Goal: Information Seeking & Learning: Learn about a topic

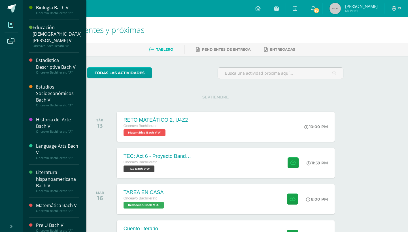
click at [11, 25] on icon at bounding box center [10, 25] width 5 height 6
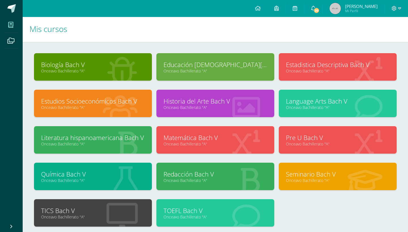
scroll to position [1, 0]
click at [118, 108] on link "Onceavo Bachillerato "A"" at bounding box center [93, 107] width 104 height 5
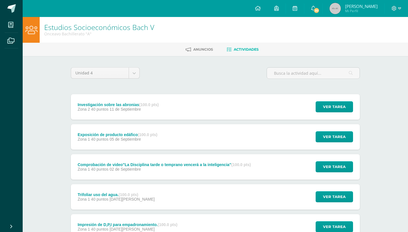
click at [182, 111] on div "Investigación sobre las abronias (100.0 pts) Zona 2 40 puntos [DATE] Ver tarea …" at bounding box center [215, 107] width 289 height 26
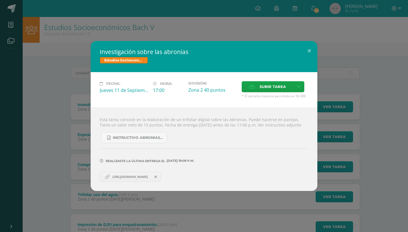
click at [77, 105] on div "Investigación sobre las abronias Estudios Socioeconómicos [PERSON_NAME] V Fecha…" at bounding box center [204, 116] width 404 height 150
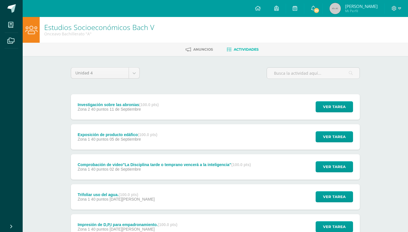
click at [144, 137] on div "Zona 1 40 puntos 05 de Septiembre" at bounding box center [118, 139] width 80 height 5
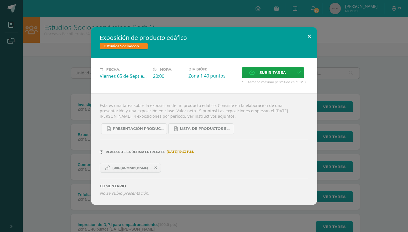
click at [309, 36] on button at bounding box center [309, 36] width 16 height 19
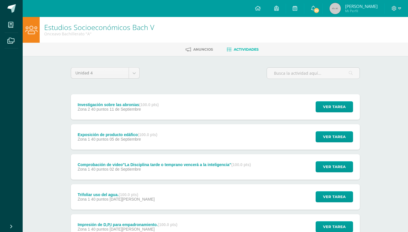
click at [118, 168] on span "02 de Septiembre" at bounding box center [125, 169] width 31 height 5
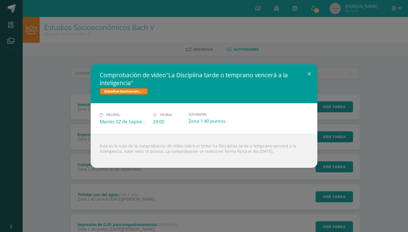
click at [50, 139] on div "Comprobación de video"La Disciplina tarde o temprano vencerá a la inteligencia"…" at bounding box center [204, 115] width 404 height 103
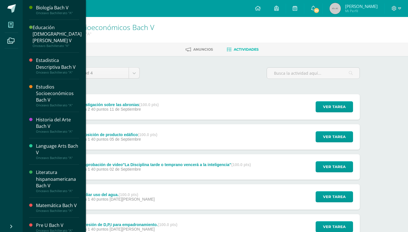
click at [10, 22] on icon at bounding box center [10, 25] width 5 height 6
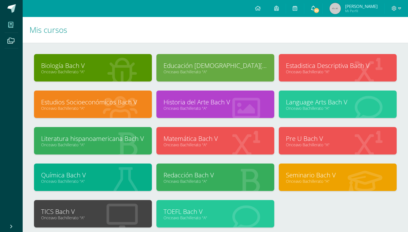
click at [311, 8] on icon at bounding box center [313, 8] width 5 height 5
click at [218, 40] on h1 "Mis cursos" at bounding box center [215, 30] width 372 height 26
click at [315, 140] on link "Pre U Bach V" at bounding box center [338, 138] width 104 height 9
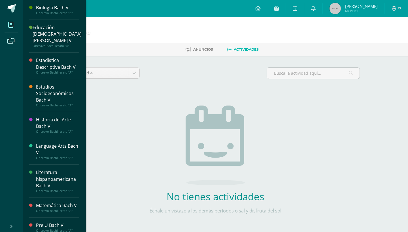
click at [9, 27] on icon at bounding box center [10, 25] width 5 height 6
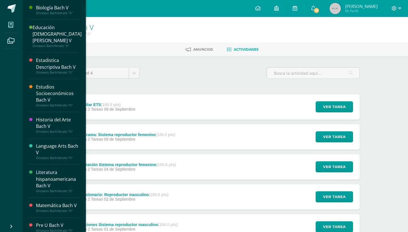
click at [16, 22] on span at bounding box center [11, 24] width 13 height 13
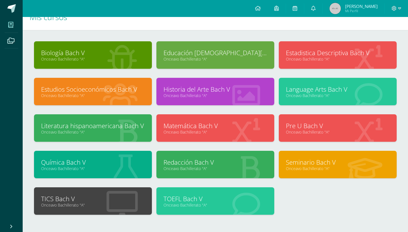
scroll to position [13, 0]
click at [302, 161] on link "Seminario Bach V" at bounding box center [338, 162] width 104 height 9
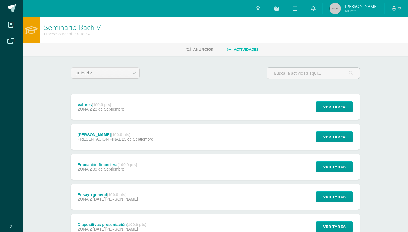
click at [205, 100] on div "Valores (100.0 pts) ZONA 2 23 de Septiembre Ver tarea Valores Seminario Bach V …" at bounding box center [215, 107] width 289 height 26
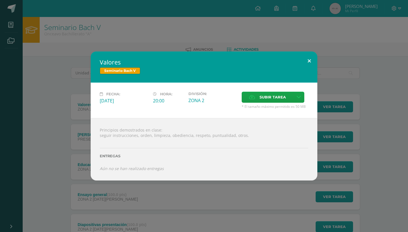
click at [308, 61] on button at bounding box center [309, 61] width 16 height 19
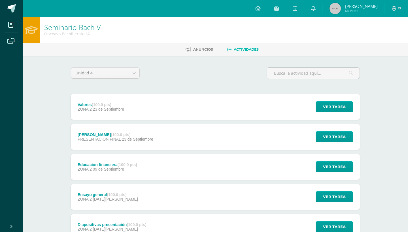
click at [181, 136] on div "Presentación seminario (100.0 pts) PRESENTACIÓN FINAL 23 de Septiembre Ver tare…" at bounding box center [215, 137] width 289 height 26
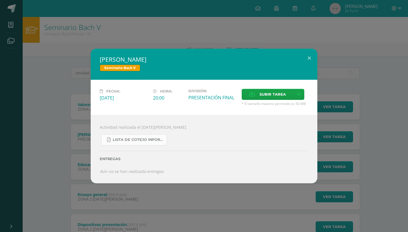
click at [146, 143] on link "Lista de cotejo informe final (1) (1).pdf" at bounding box center [134, 140] width 66 height 11
click at [172, 45] on div "Presentación seminario Seminario Bach V Fecha: Martes 23 de Septiembre Hora: 20…" at bounding box center [204, 116] width 408 height 232
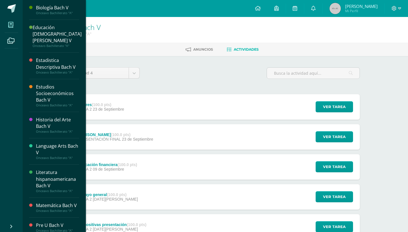
click at [9, 21] on span at bounding box center [11, 24] width 13 height 13
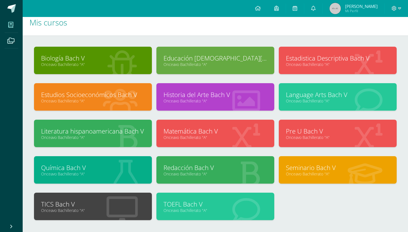
scroll to position [4, 0]
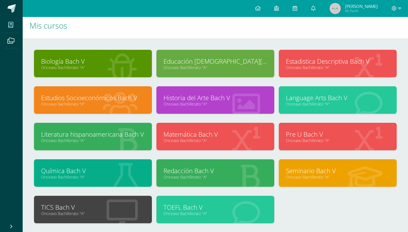
click at [104, 168] on link "Química Bach V" at bounding box center [93, 171] width 104 height 9
click at [66, 176] on link "Onceavo Bachillerato "A"" at bounding box center [93, 177] width 104 height 5
click at [66, 173] on link "Química Bach V" at bounding box center [93, 171] width 104 height 9
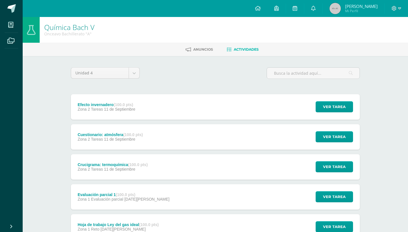
click at [129, 110] on span "11 de Septiembre" at bounding box center [119, 109] width 31 height 5
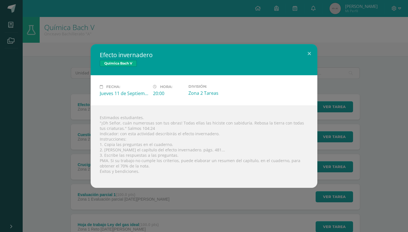
click at [71, 162] on div "Efecto invernadero Química [PERSON_NAME] V Fecha: [DATE] Hora: 20:00 División:" at bounding box center [204, 116] width 404 height 144
